Goal: Information Seeking & Learning: Learn about a topic

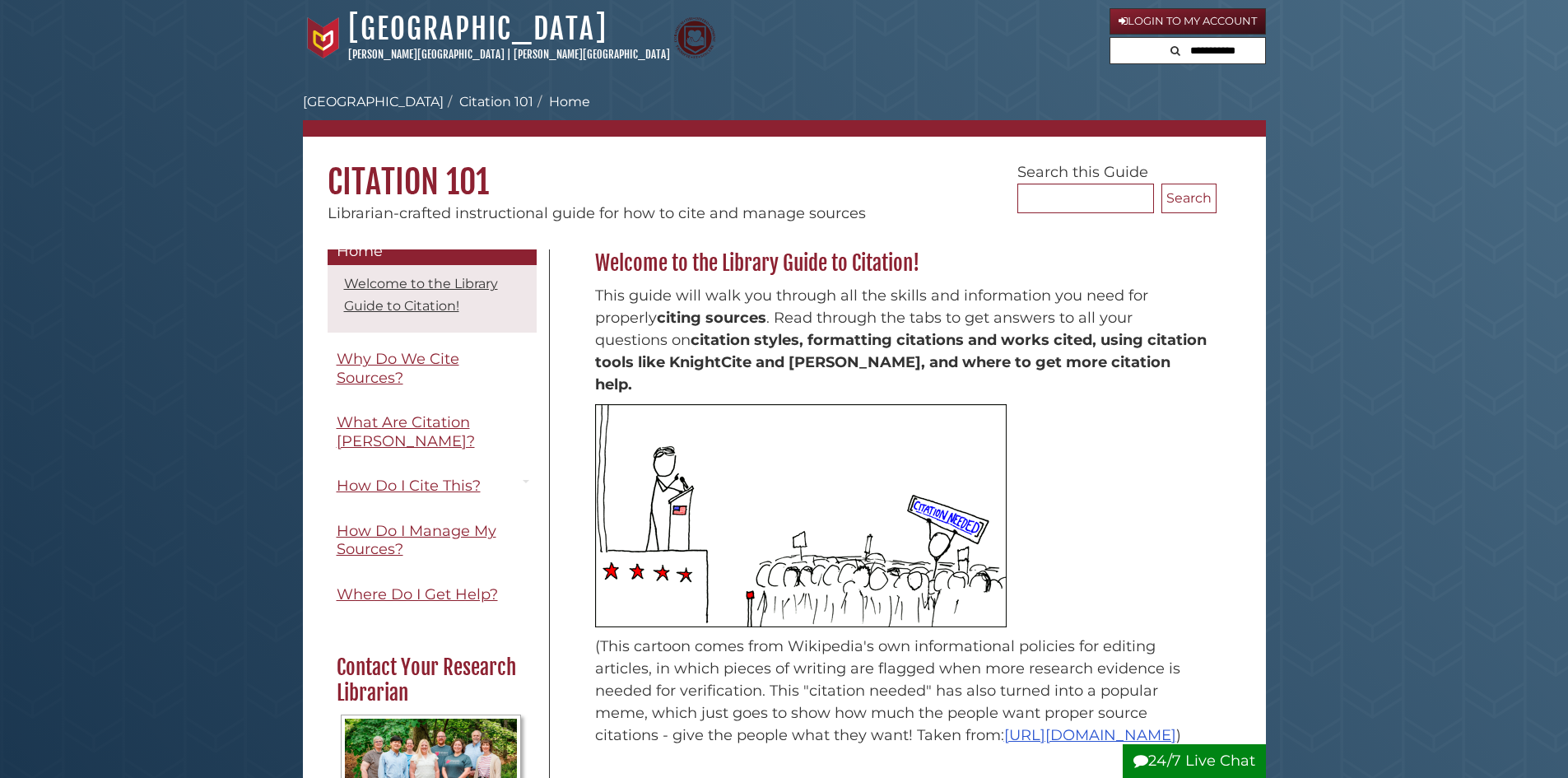
scroll to position [16, 0]
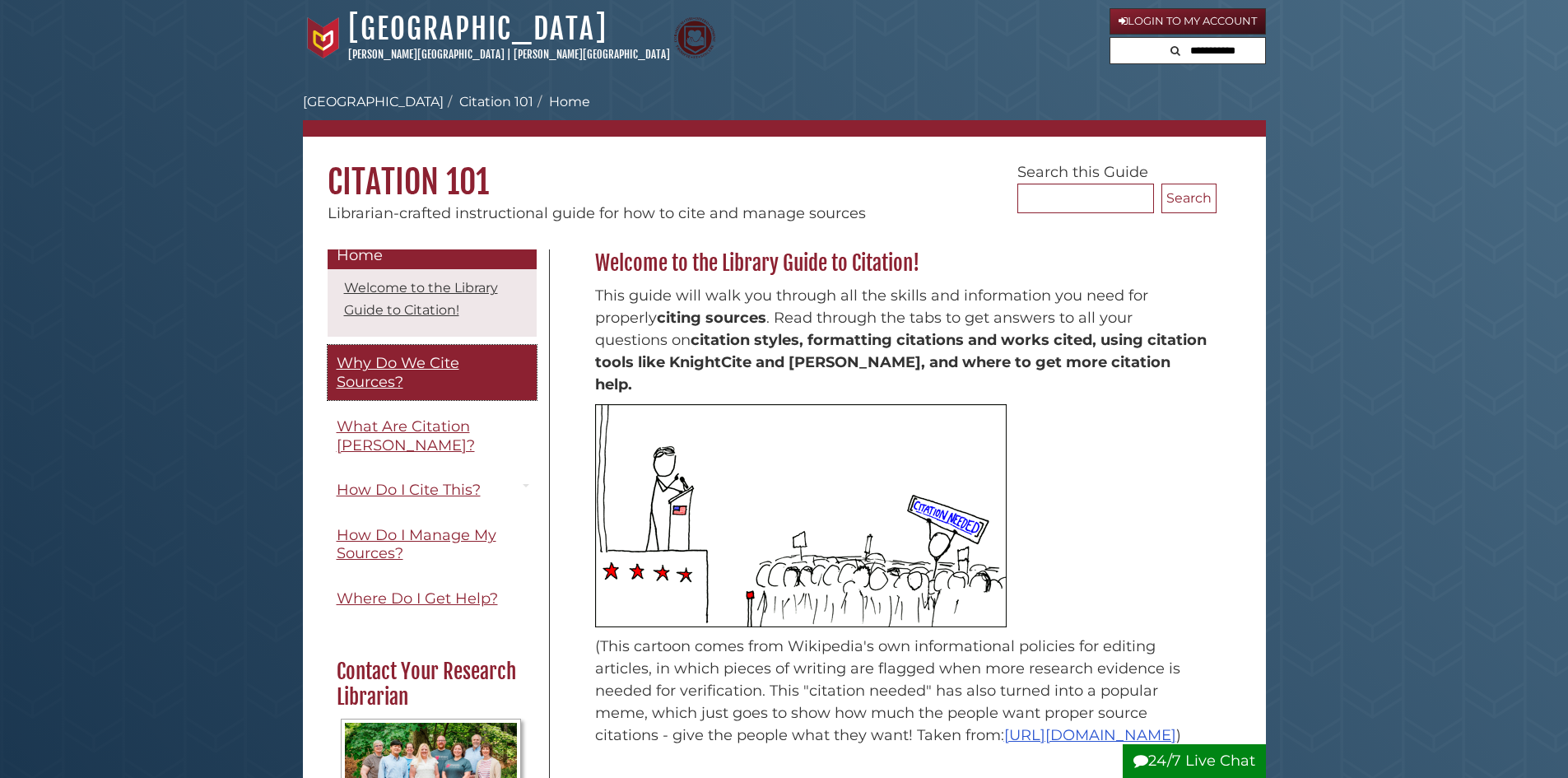
click at [418, 369] on span "Why Do We Cite Sources?" at bounding box center [397, 372] width 122 height 37
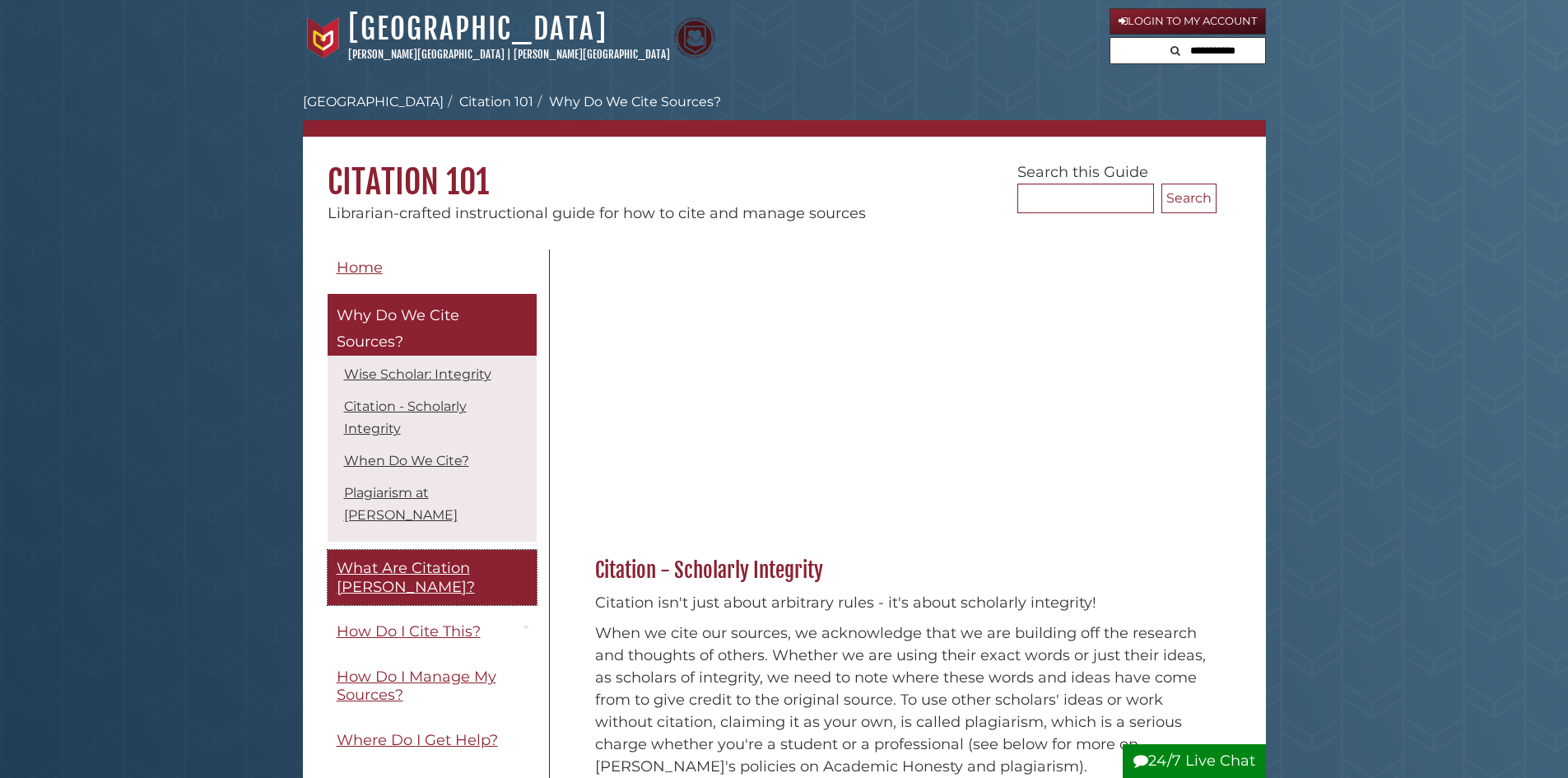
click at [407, 562] on link "What Are Citation [PERSON_NAME]?" at bounding box center [432, 578] width 209 height 56
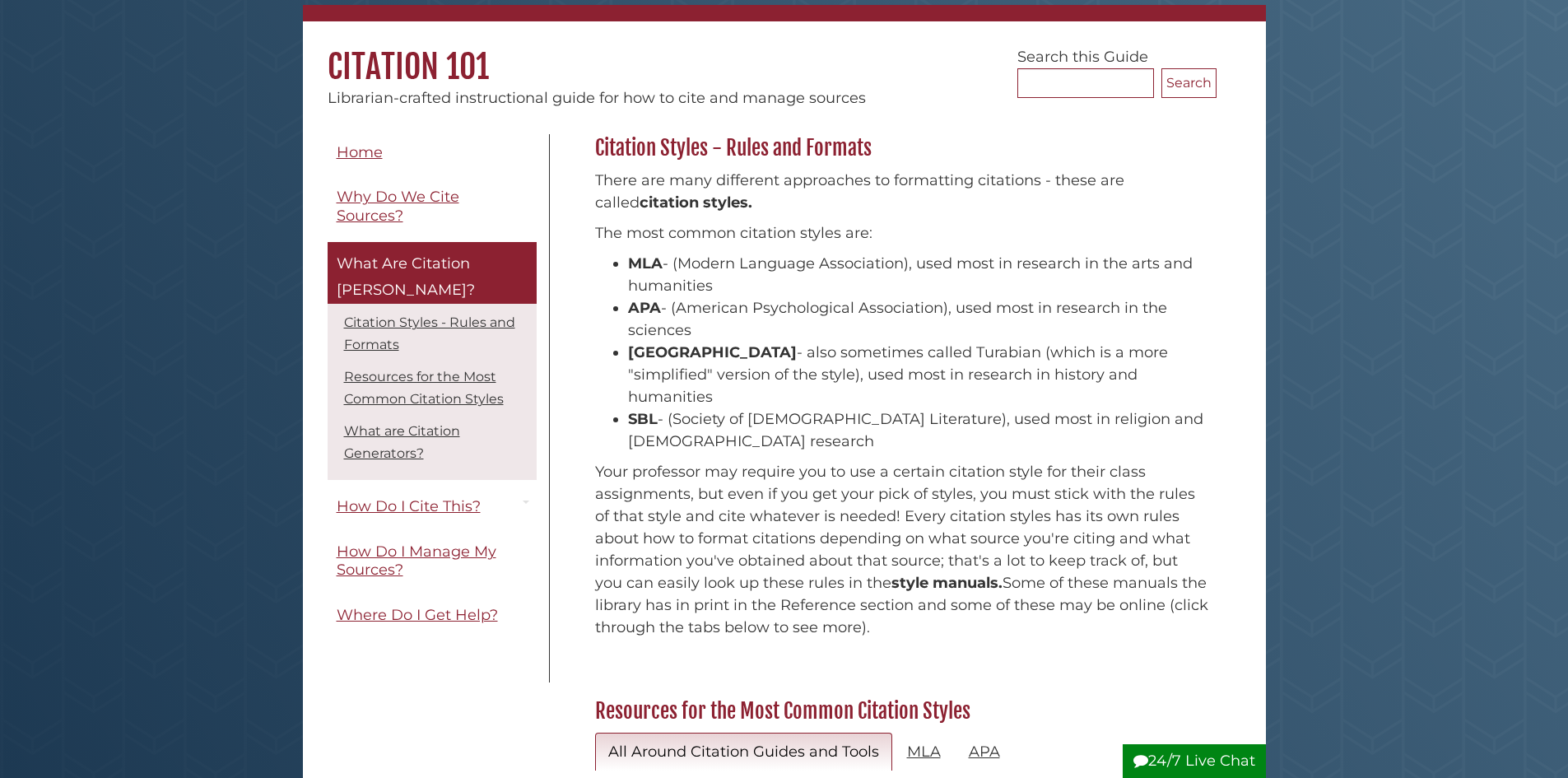
scroll to position [119, 0]
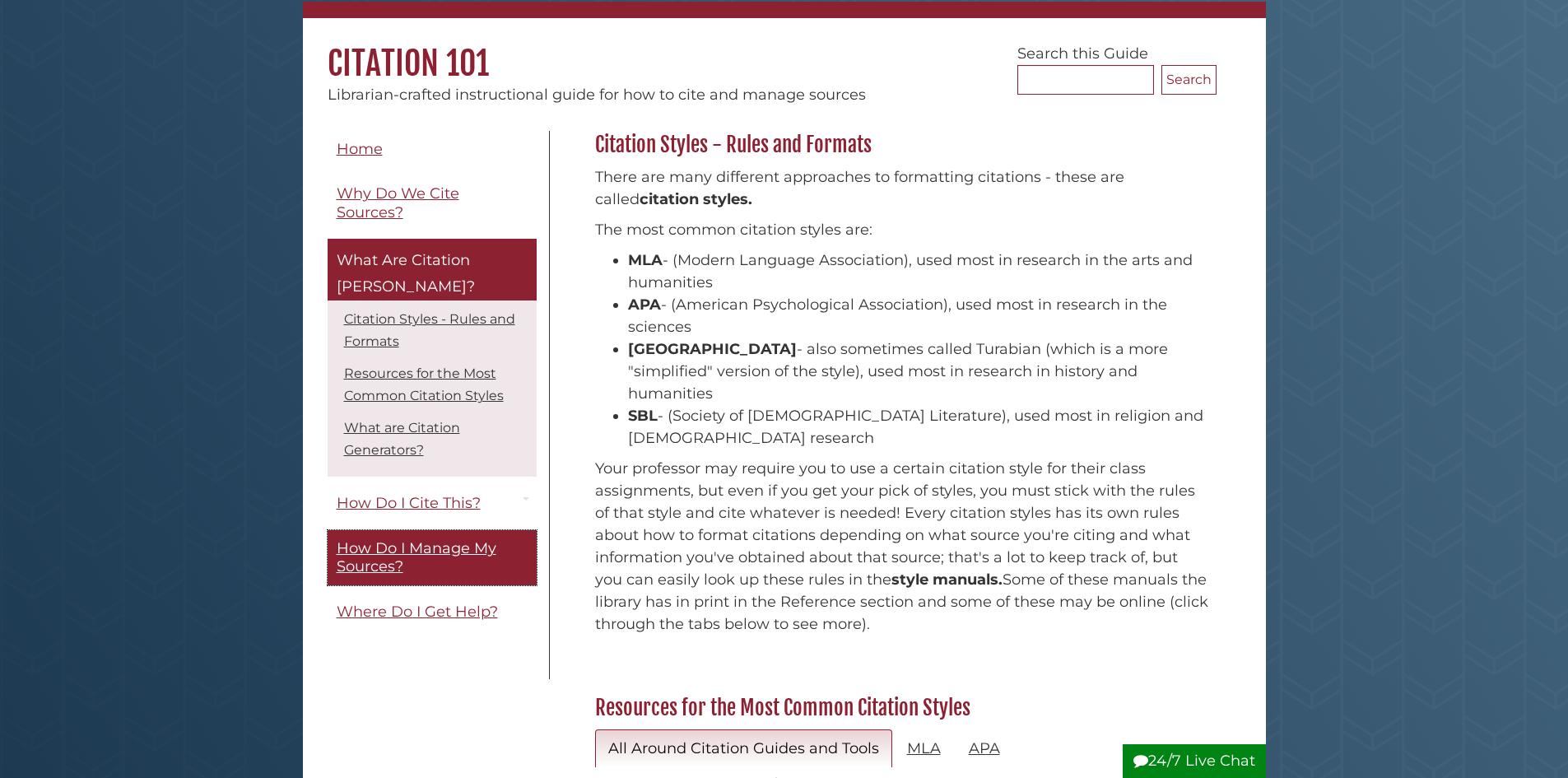
click at [369, 539] on span "How Do I Manage My Sources?" at bounding box center [417, 557] width 160 height 37
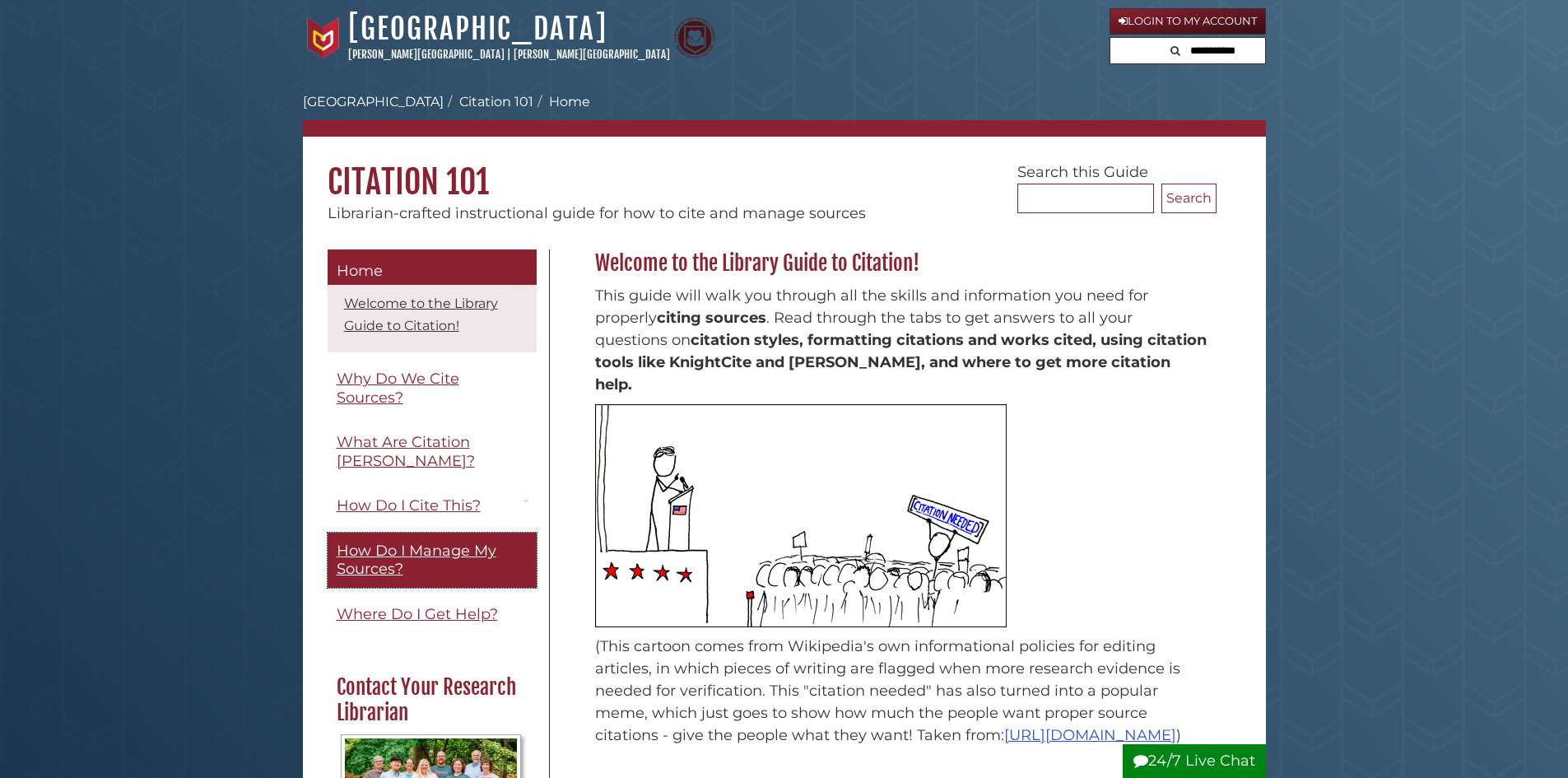
click at [368, 561] on span "How Do I Manage My Sources?" at bounding box center [417, 559] width 160 height 37
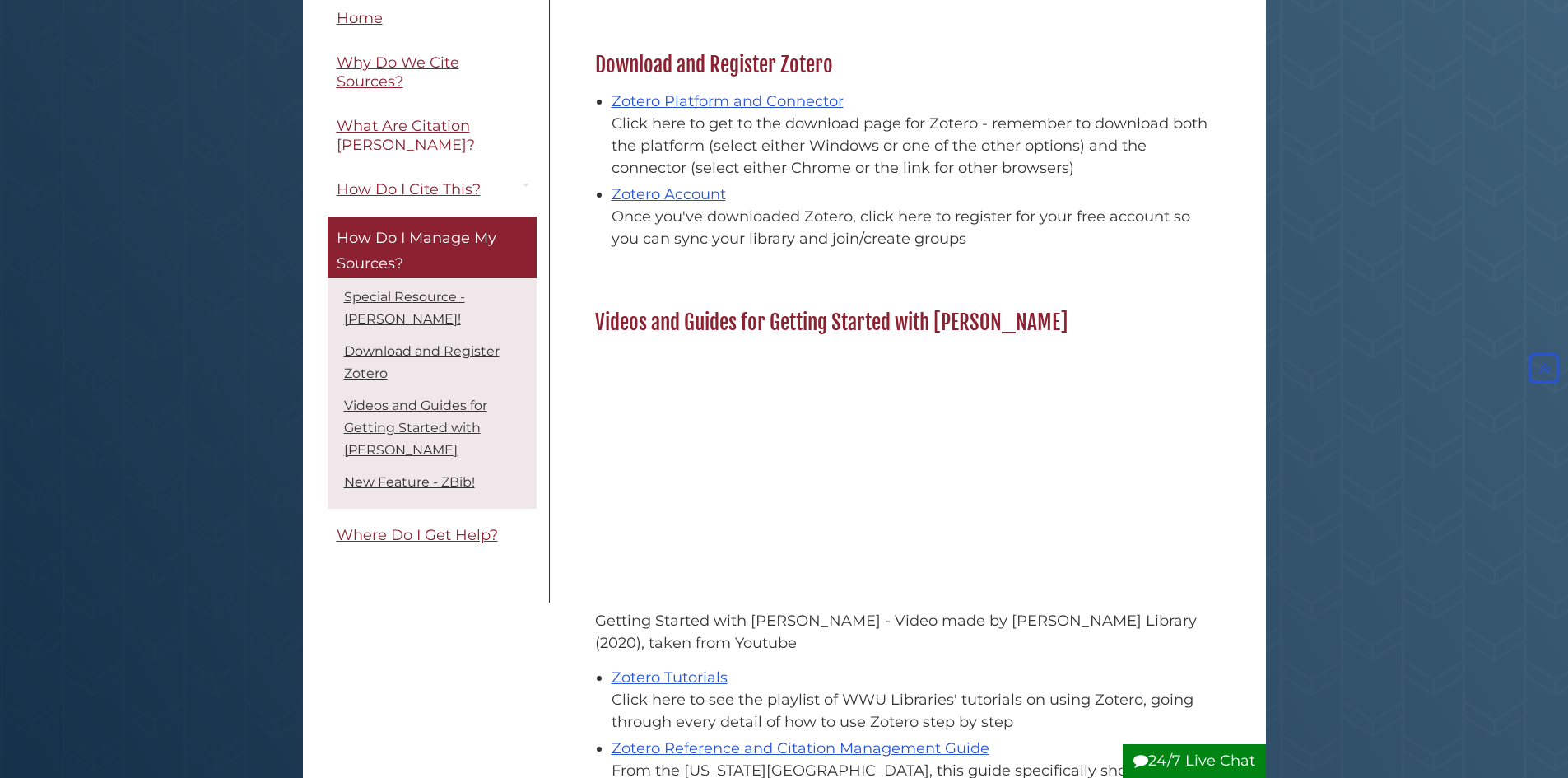
scroll to position [813, 0]
click at [449, 526] on span "Where Do I Get Help?" at bounding box center [417, 534] width 161 height 18
